Goal: Information Seeking & Learning: Learn about a topic

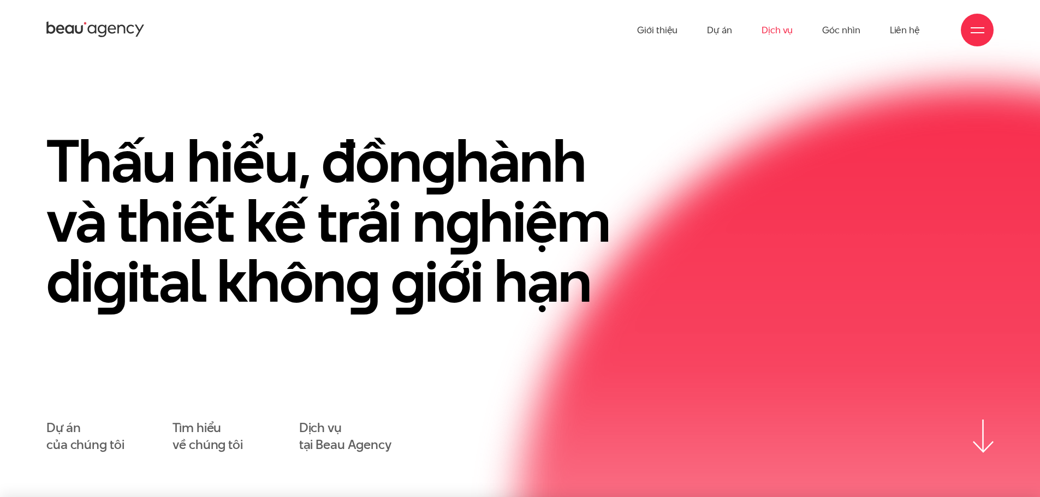
click at [783, 32] on link "Dịch vụ" at bounding box center [777, 30] width 31 height 60
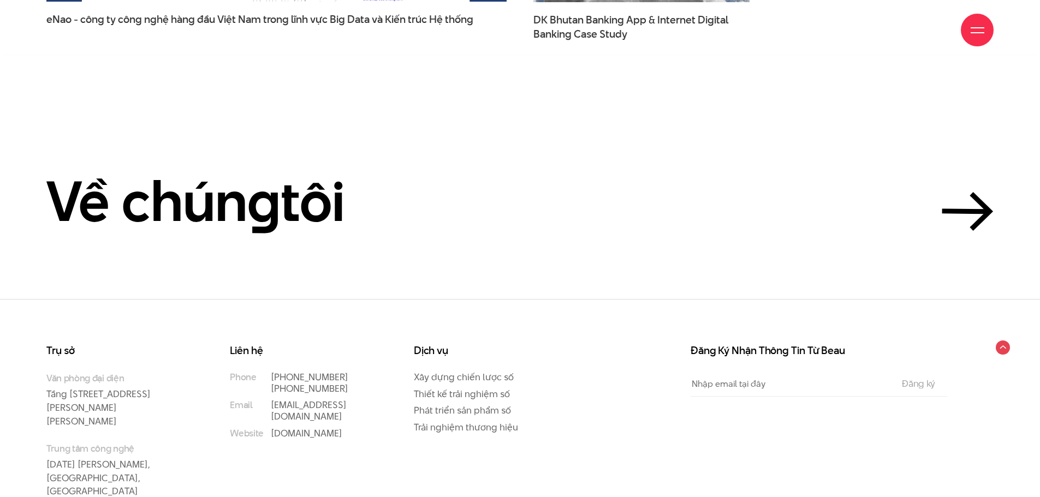
scroll to position [3819, 0]
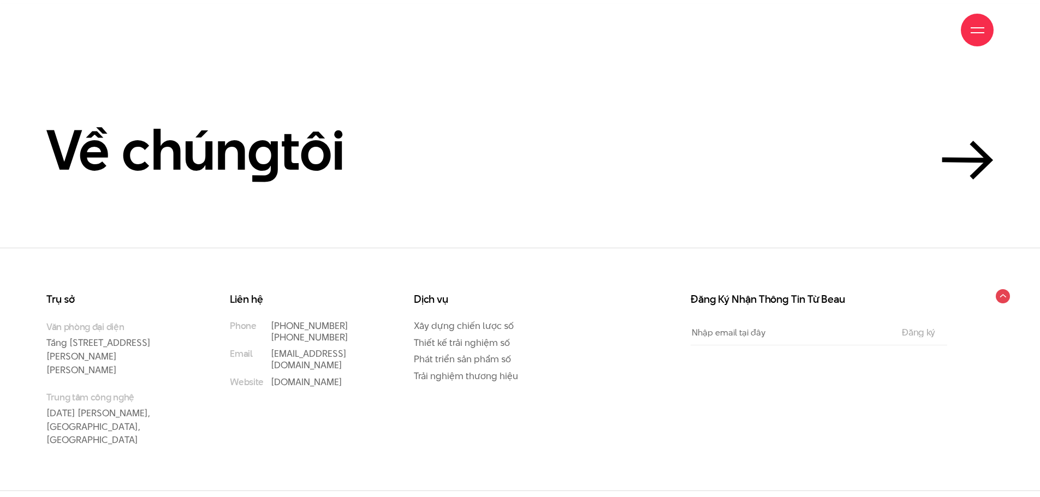
drag, startPoint x: 355, startPoint y: 326, endPoint x: 264, endPoint y: 326, distance: 90.6
click at [264, 326] on li "Phone [PHONE_NUMBER] [PHONE_NUMBER]" at bounding box center [300, 331] width 140 height 23
copy link "[PHONE_NUMBER]"
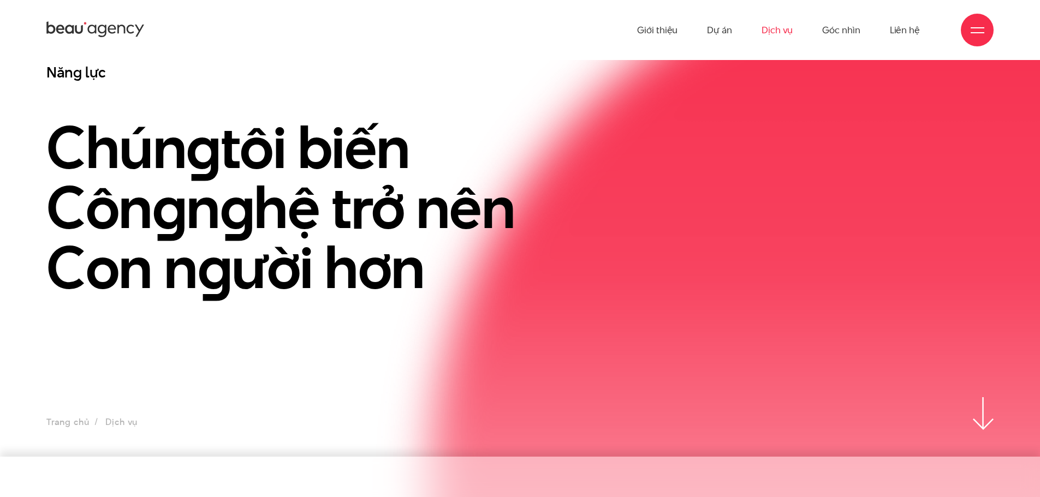
scroll to position [0, 0]
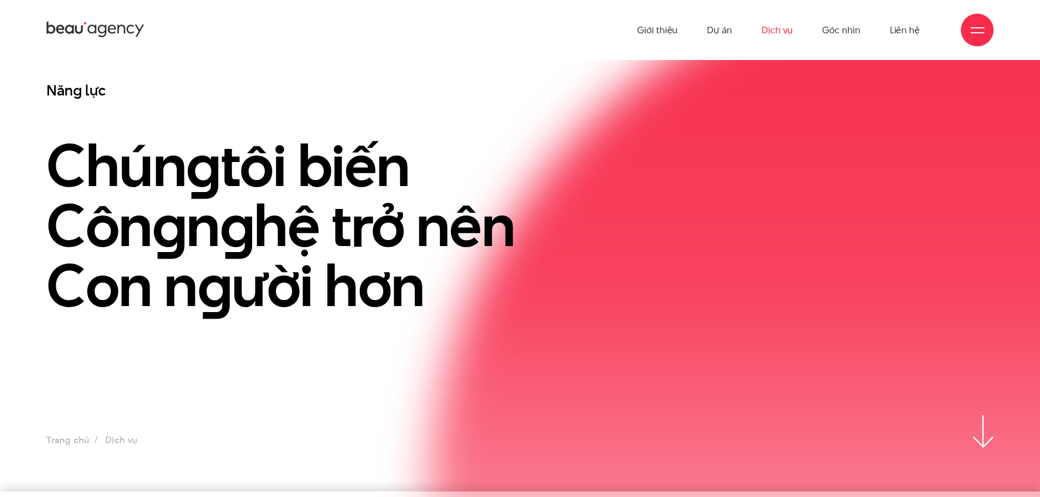
click at [973, 38] on div at bounding box center [977, 30] width 33 height 33
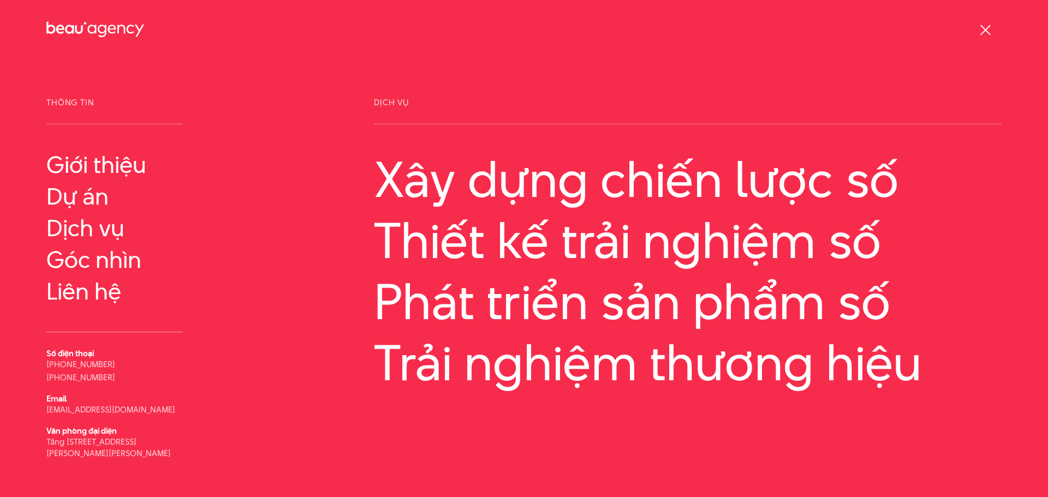
click at [983, 30] on div at bounding box center [986, 30] width 14 height 14
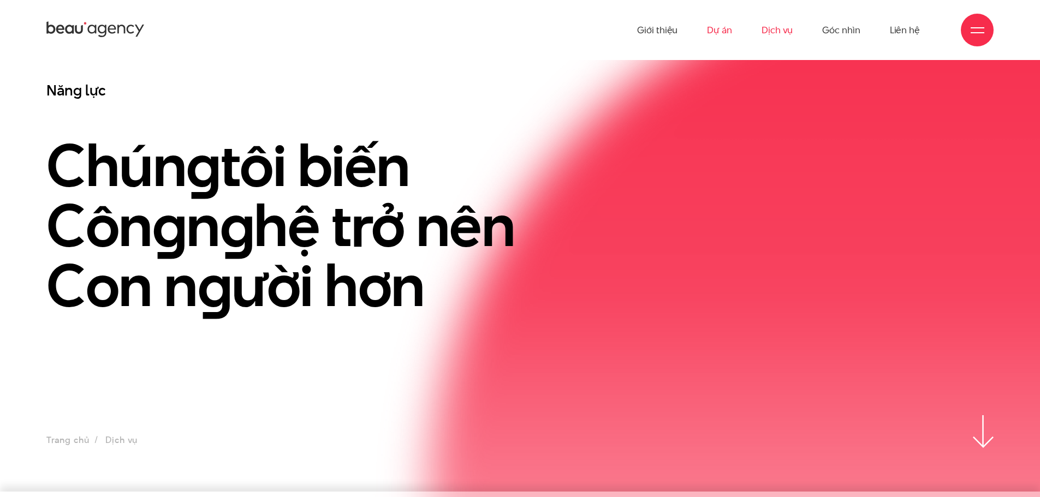
click at [719, 31] on link "Dự án" at bounding box center [719, 30] width 25 height 60
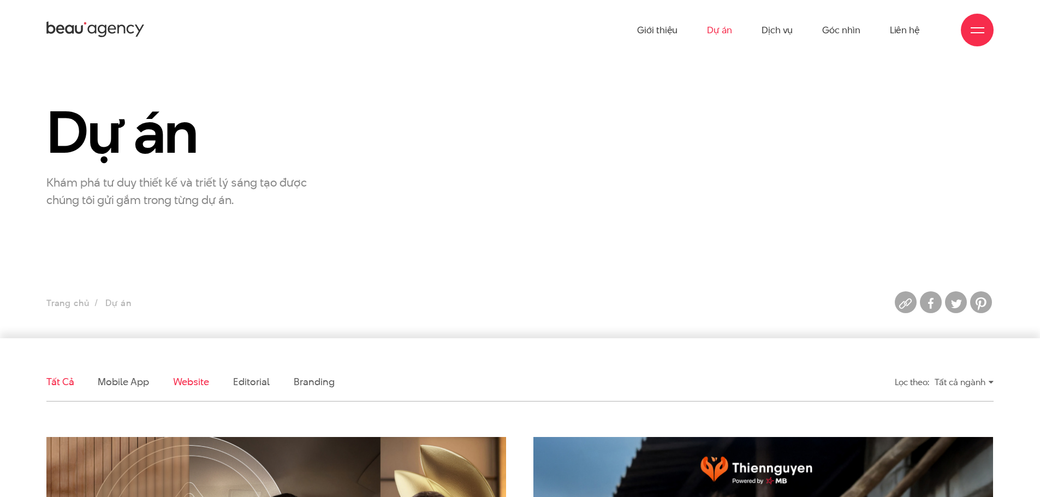
click at [192, 378] on link "Website" at bounding box center [191, 382] width 36 height 14
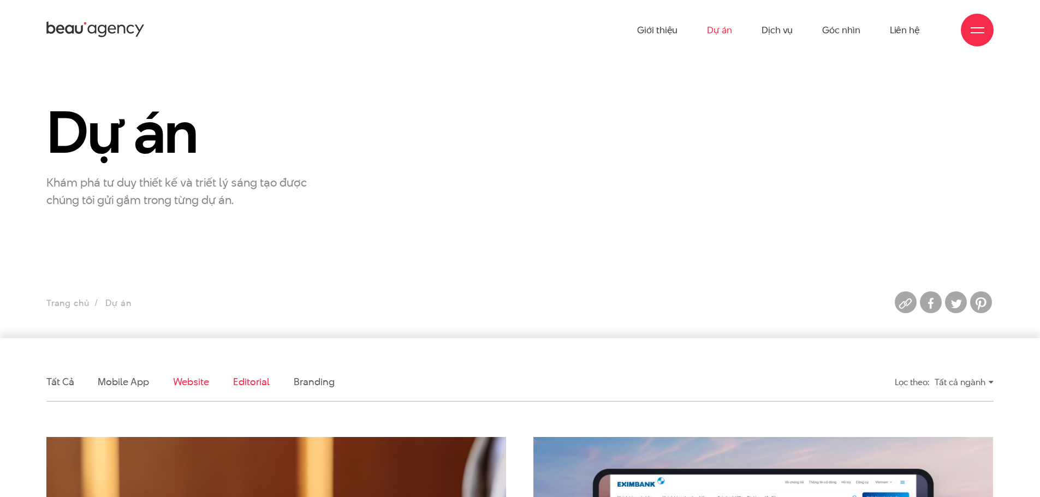
click at [256, 382] on link "Editorial" at bounding box center [251, 382] width 37 height 14
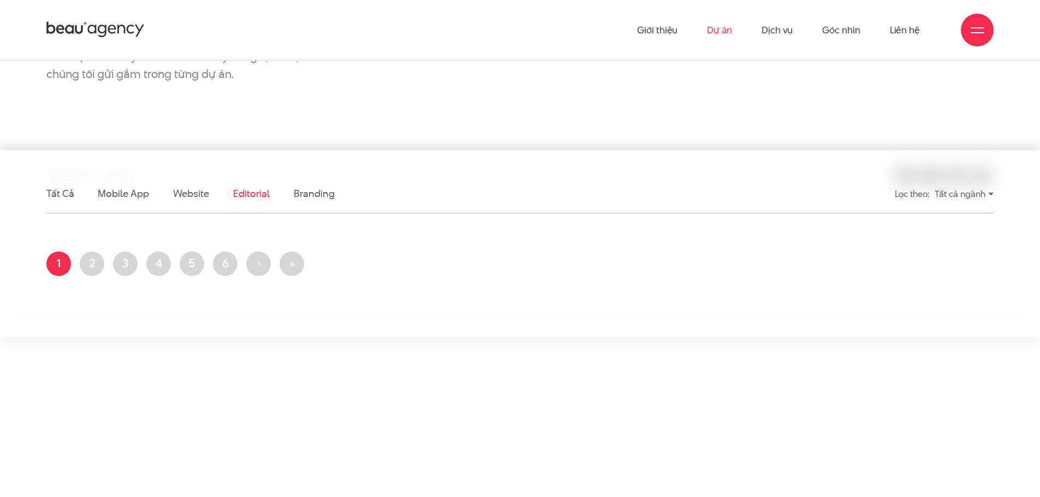
scroll to position [187, 0]
click at [311, 193] on link "Branding" at bounding box center [314, 195] width 40 height 14
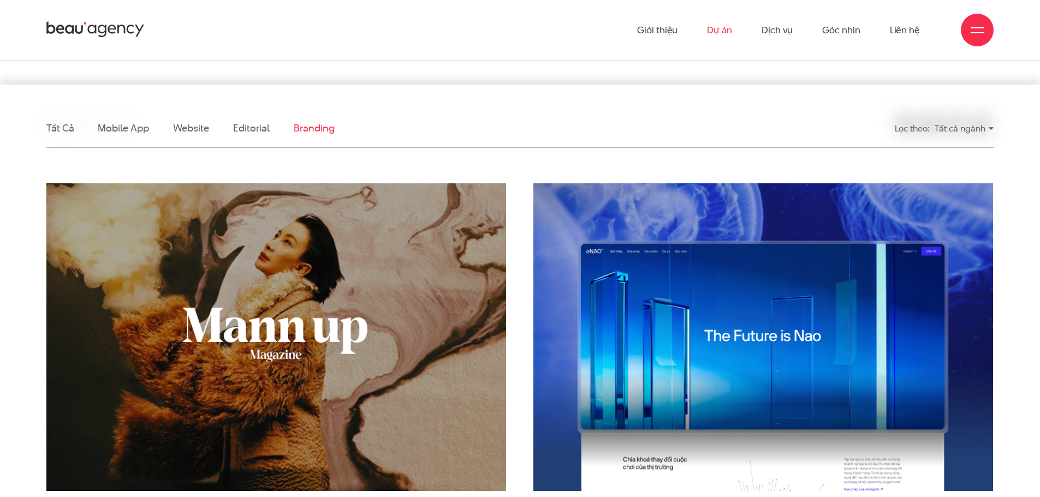
scroll to position [0, 0]
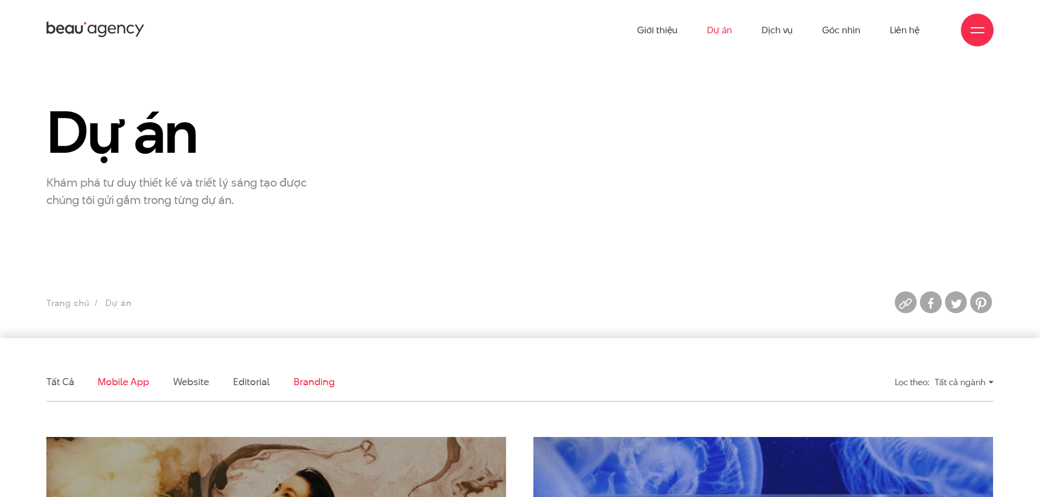
click at [116, 382] on link "Mobile app" at bounding box center [123, 382] width 51 height 14
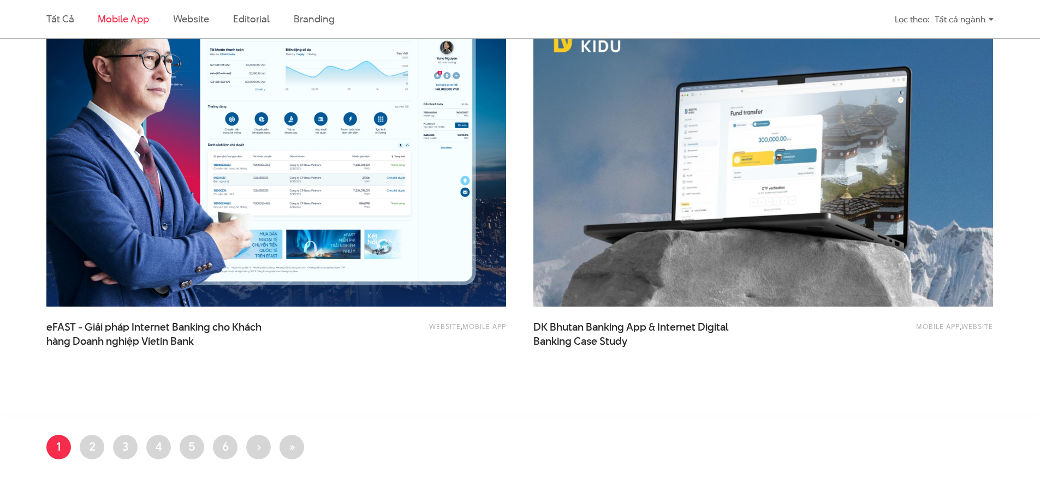
scroll to position [854, 0]
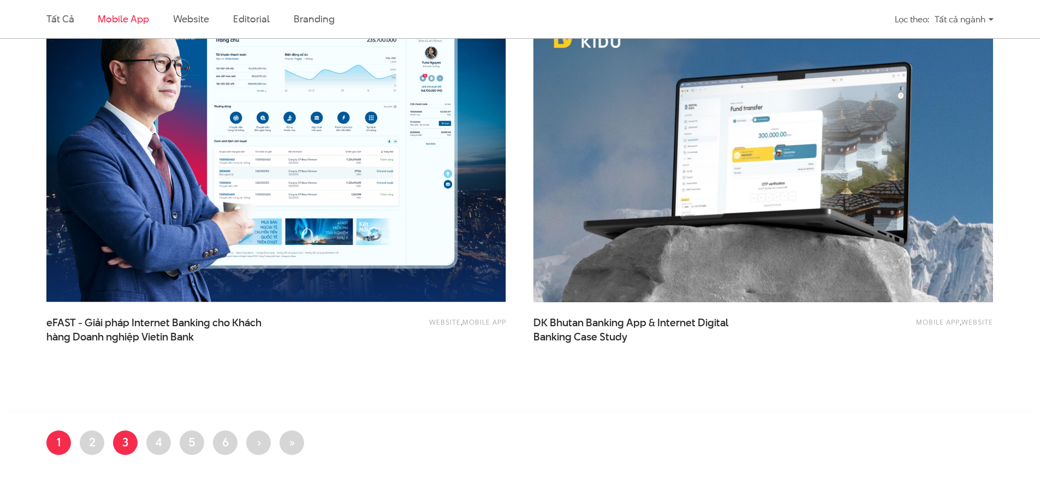
click at [127, 446] on link "Trang 3" at bounding box center [125, 443] width 25 height 25
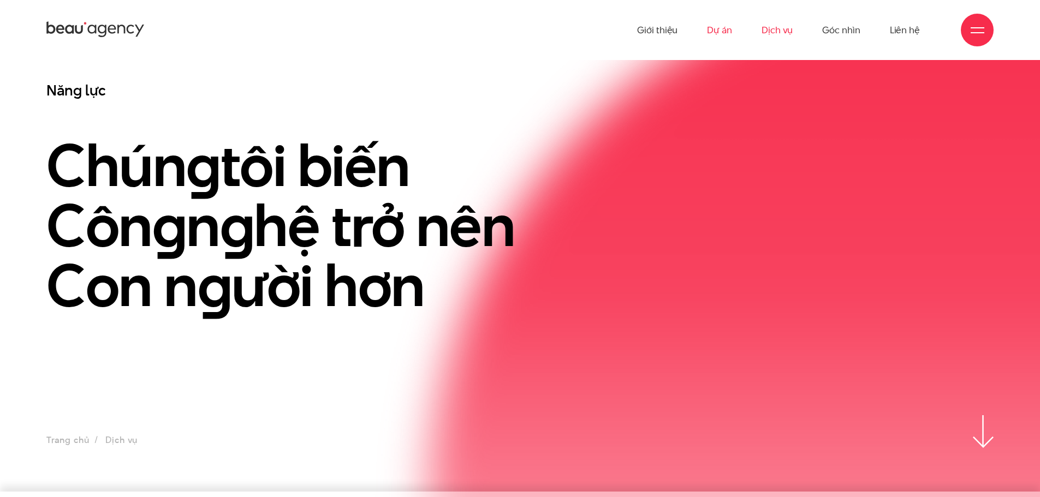
click at [719, 34] on link "Dự án" at bounding box center [719, 30] width 25 height 60
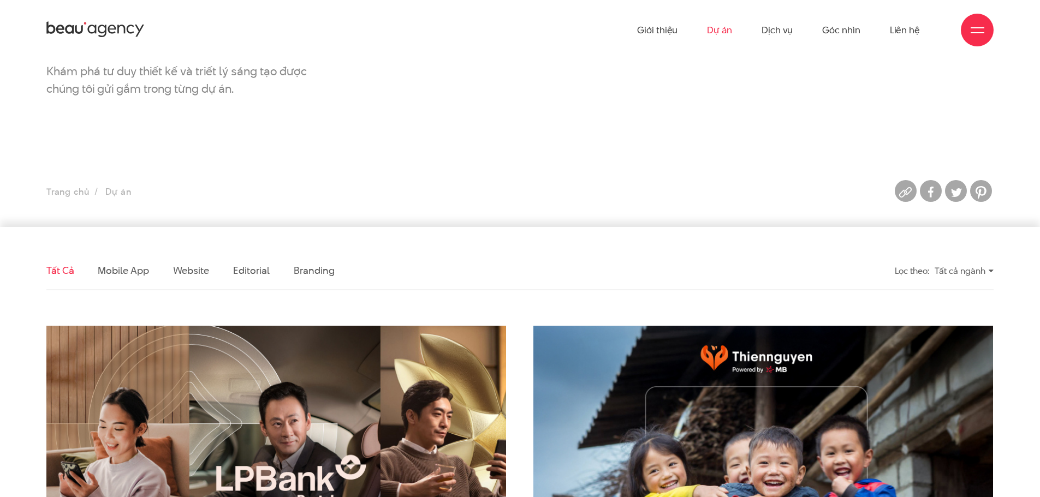
scroll to position [328, 0]
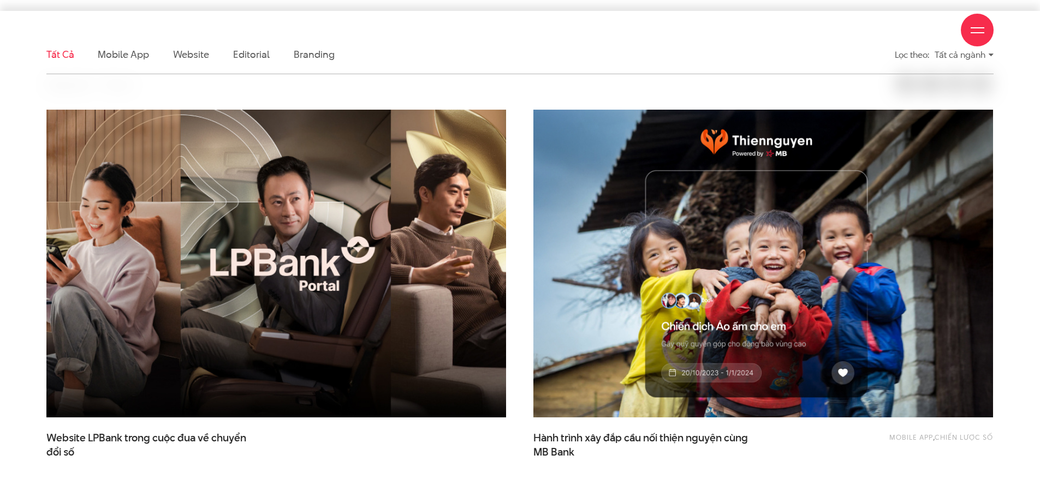
click at [312, 293] on img at bounding box center [276, 263] width 506 height 339
